Goal: Find contact information: Find contact information

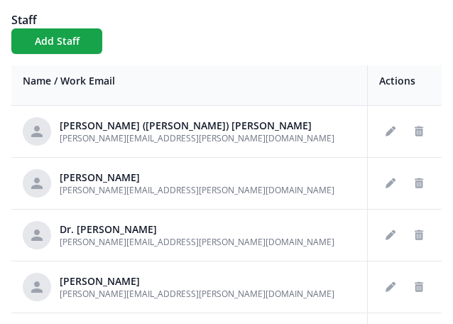
scroll to position [1343, 0]
